Goal: Obtain resource: Download file/media

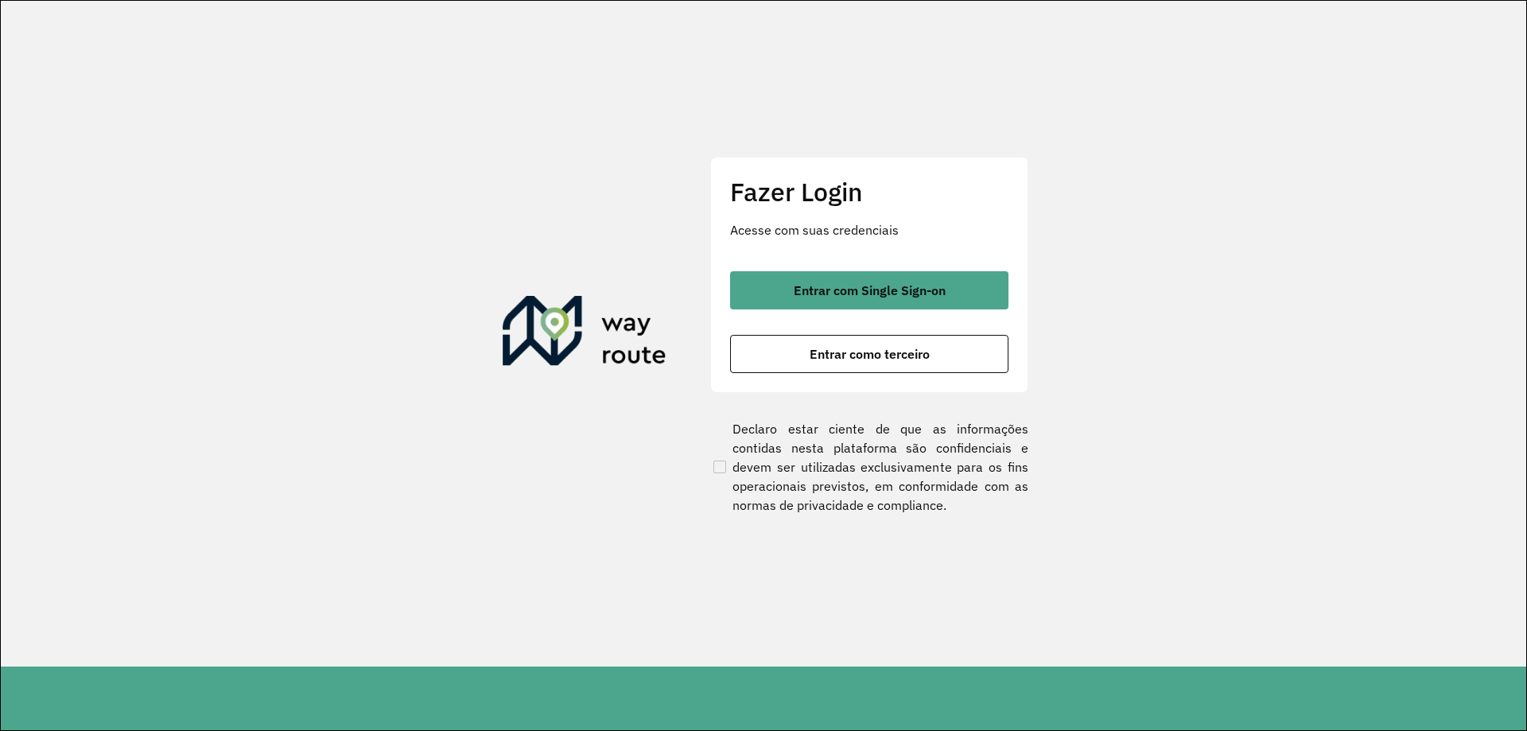
click at [950, 269] on div "Fazer Login Acesse com suas credenciais Entrar com Single Sign-on Entrar como t…" at bounding box center [869, 274] width 318 height 235
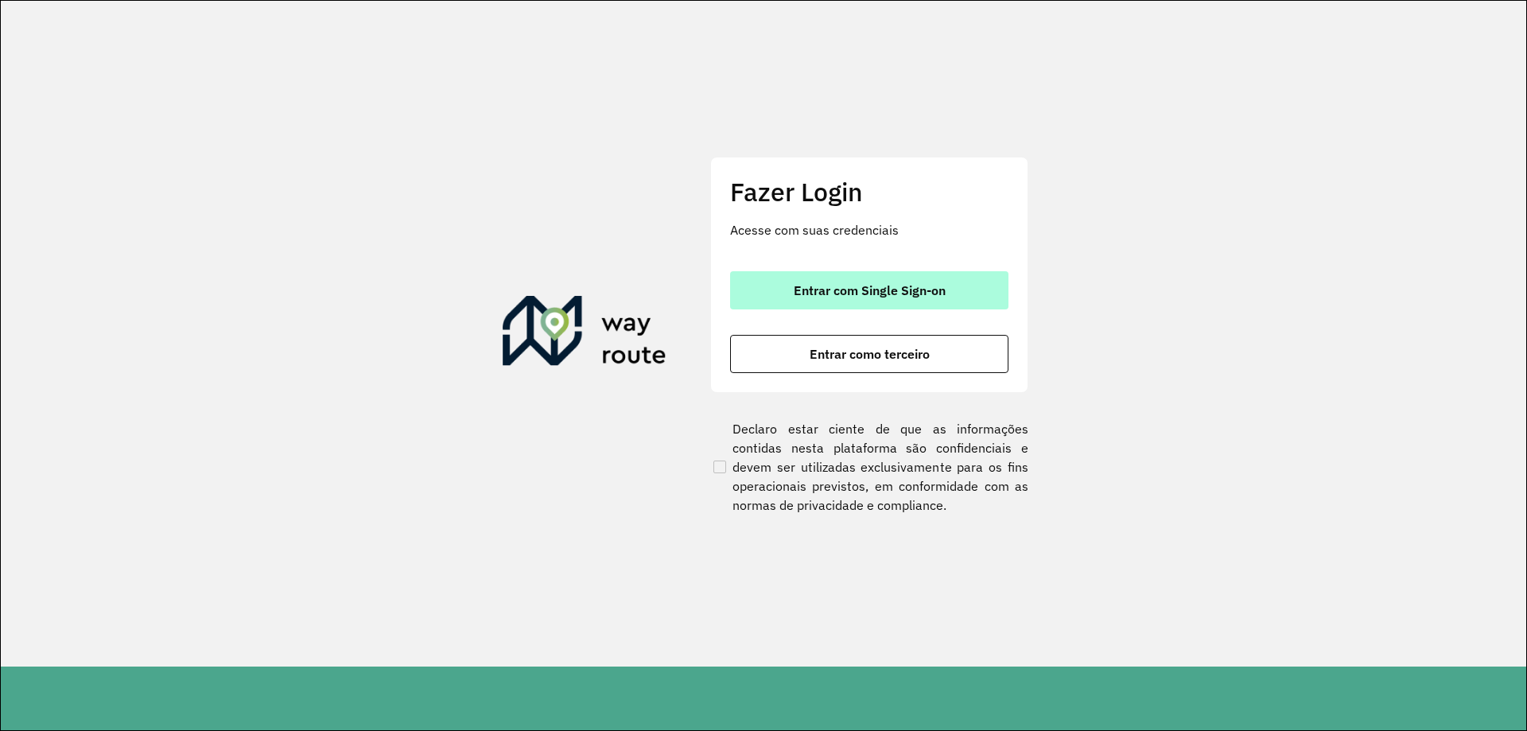
click at [940, 297] on span "Entrar com Single Sign-on" at bounding box center [870, 290] width 152 height 13
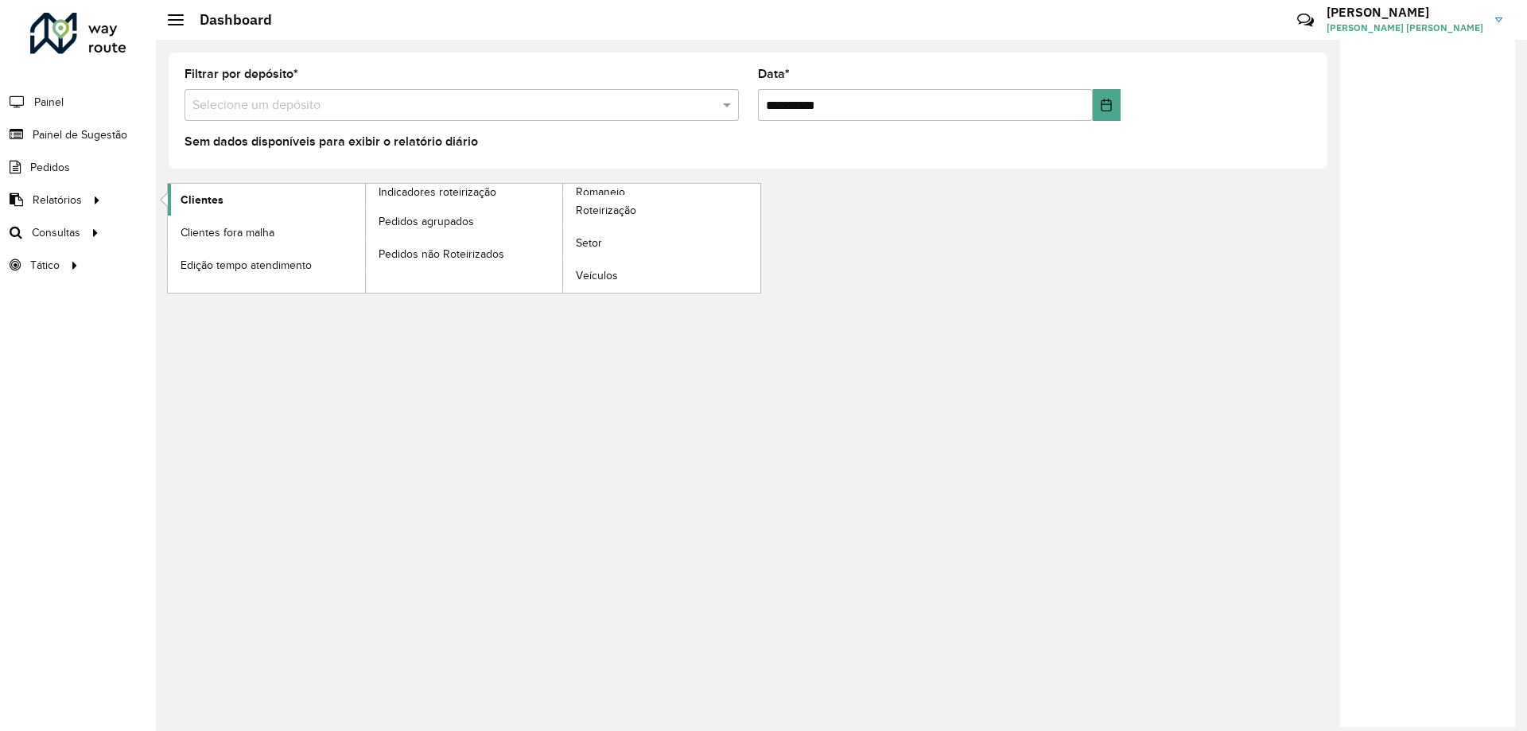
click at [219, 199] on span "Clientes" at bounding box center [201, 200] width 43 height 17
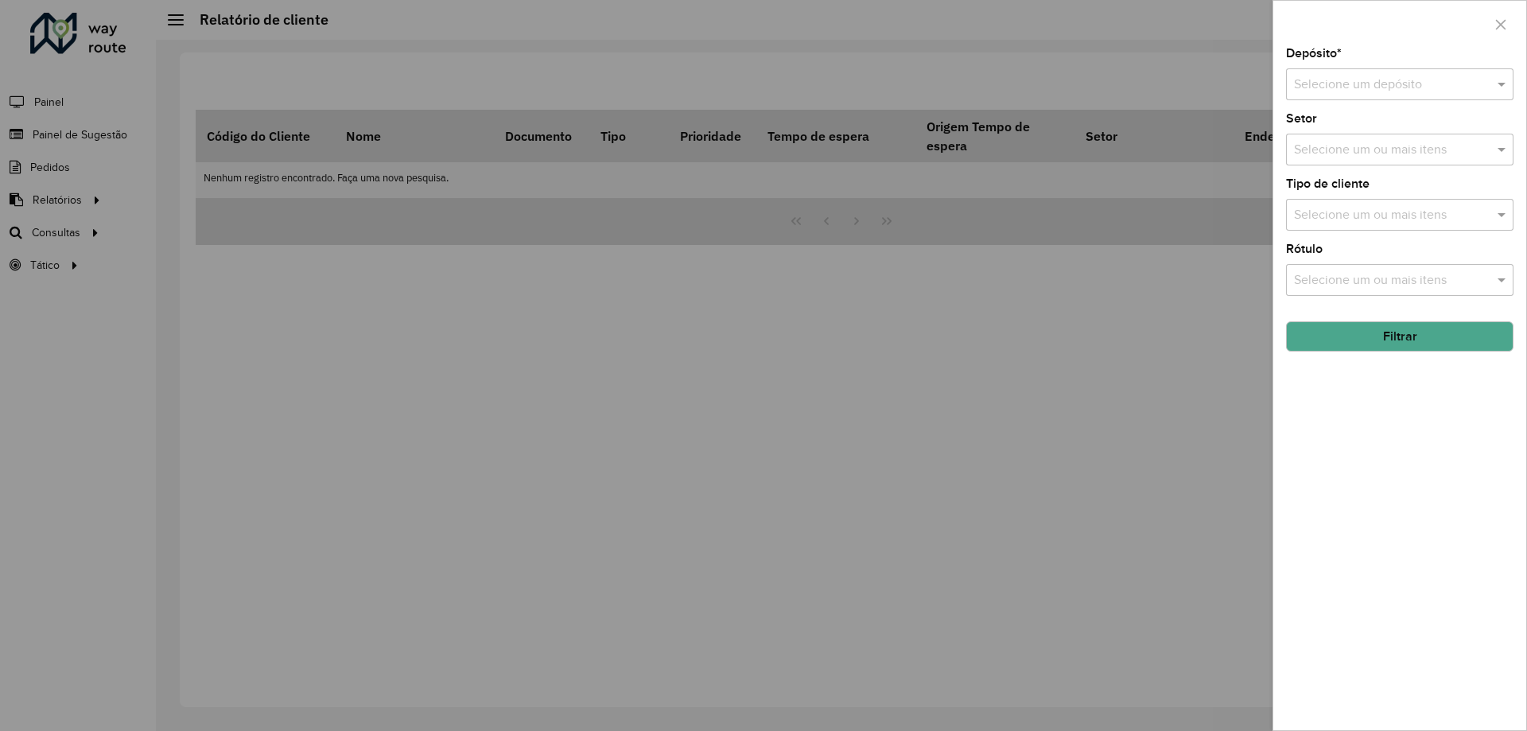
click at [1461, 95] on div "Selecione um depósito" at bounding box center [1399, 84] width 227 height 32
click at [1399, 154] on div "CDD Campinas" at bounding box center [1400, 157] width 226 height 27
click at [1396, 343] on button "Filtrar" at bounding box center [1399, 336] width 227 height 30
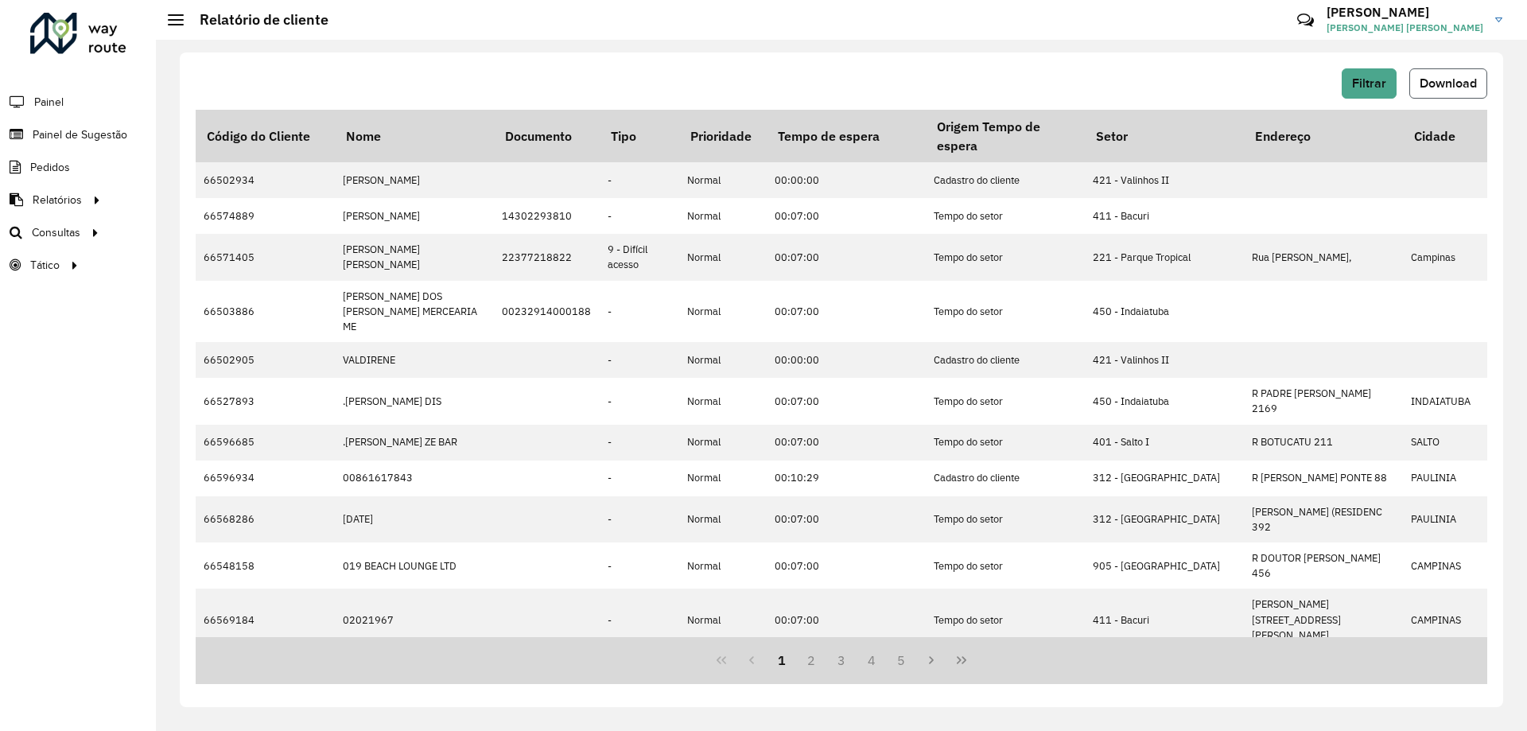
click at [1450, 75] on button "Download" at bounding box center [1448, 83] width 78 height 30
